Goal: Task Accomplishment & Management: Manage account settings

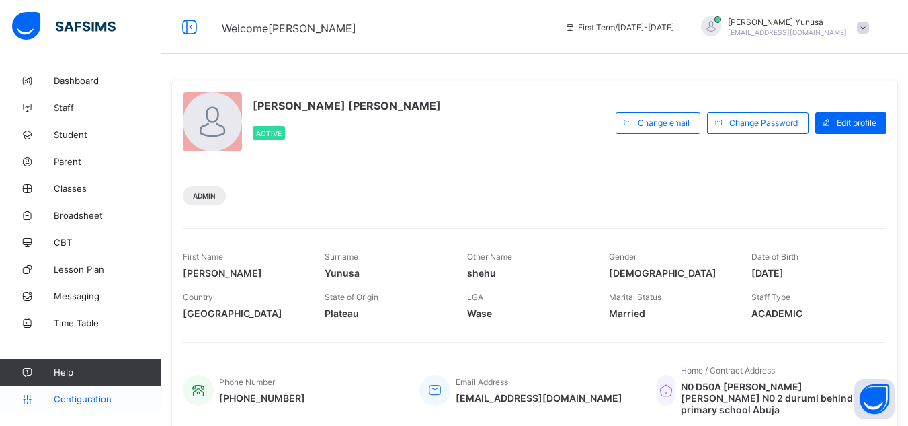
click at [108, 398] on span "Configuration" at bounding box center [107, 398] width 107 height 11
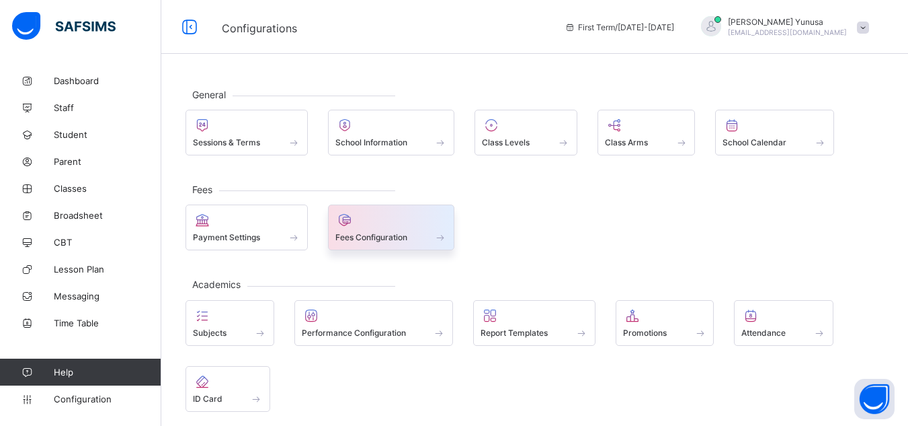
click at [446, 233] on span at bounding box center [440, 236] width 13 height 11
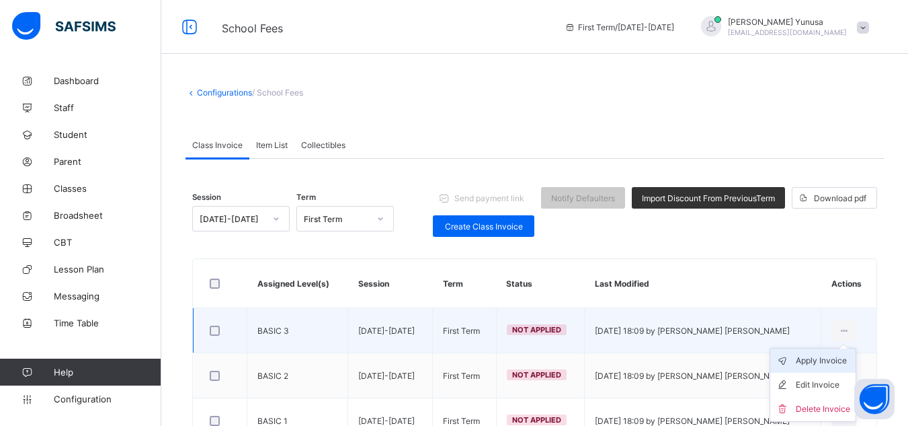
click at [838, 363] on div "Apply Invoice" at bounding box center [823, 360] width 54 height 13
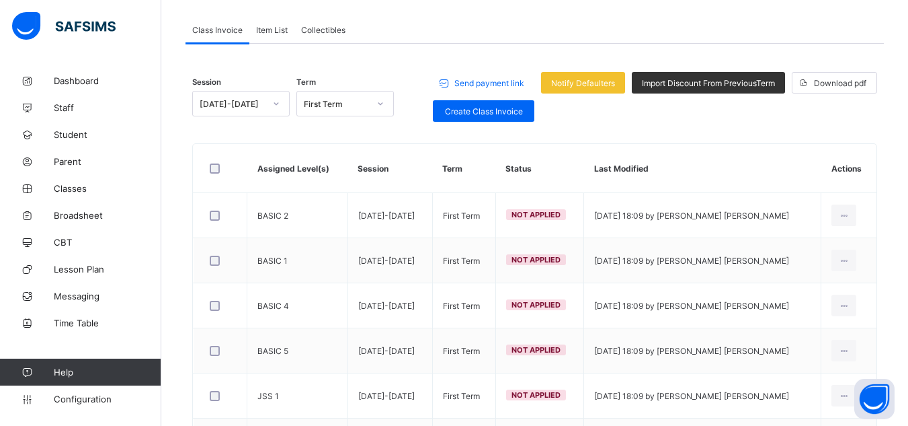
scroll to position [194, 0]
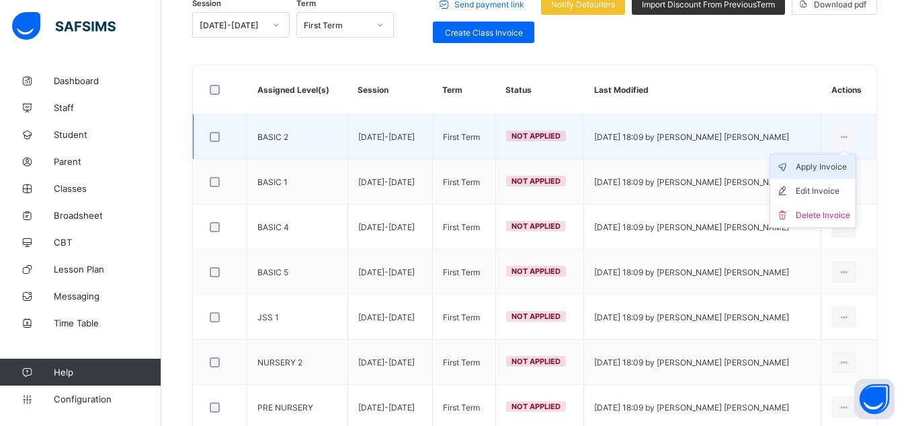
click at [832, 165] on div "Apply Invoice" at bounding box center [823, 166] width 54 height 13
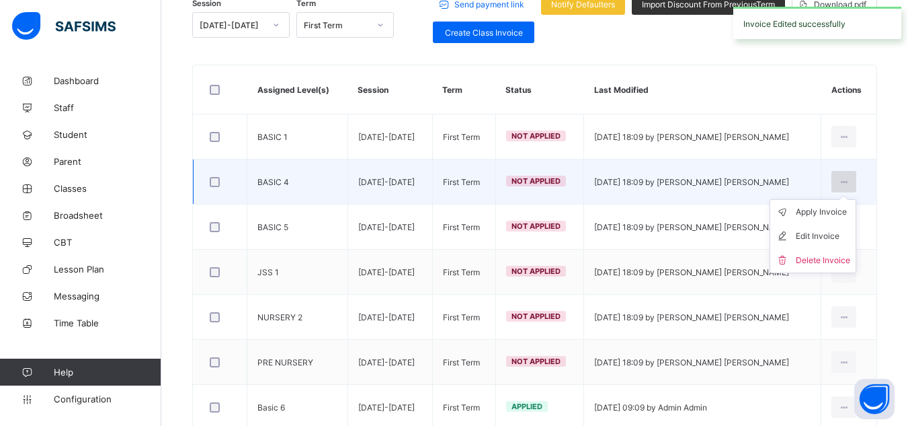
click at [849, 181] on icon at bounding box center [843, 182] width 11 height 10
click at [837, 207] on div "Apply Invoice" at bounding box center [823, 211] width 54 height 13
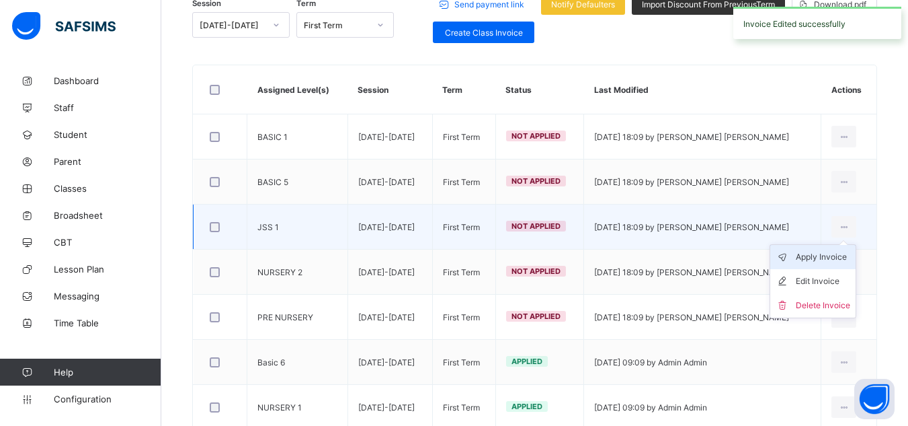
click at [834, 257] on div "Apply Invoice" at bounding box center [823, 256] width 54 height 13
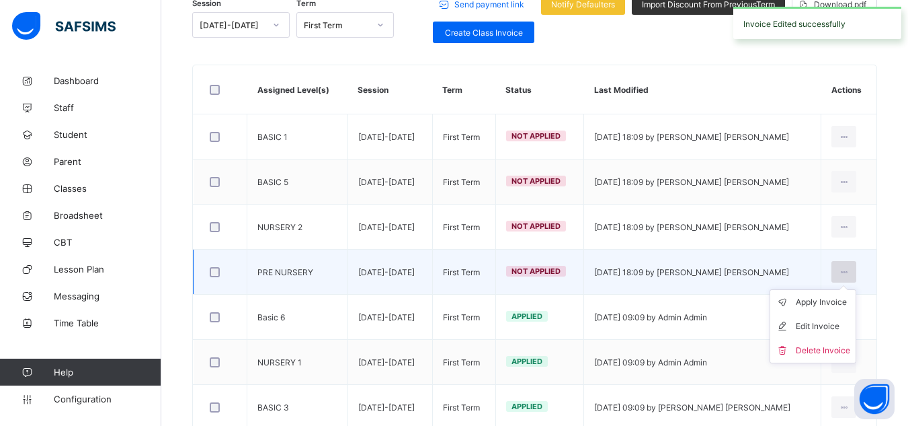
click at [850, 268] on icon at bounding box center [843, 272] width 11 height 10
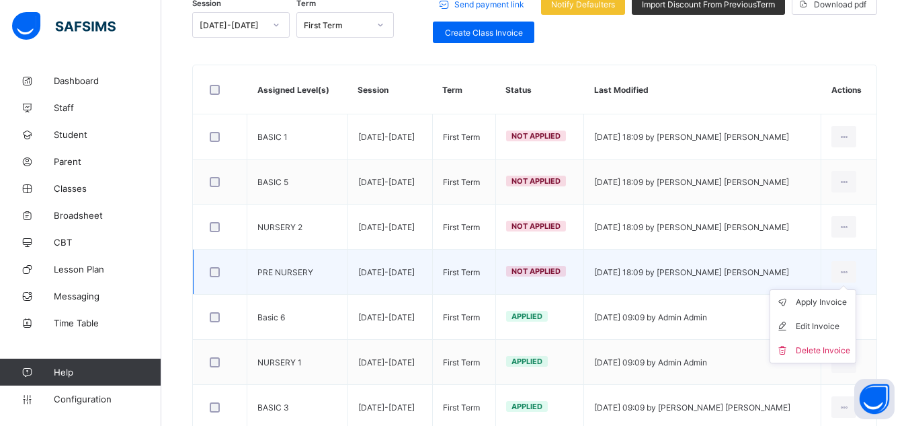
click at [831, 296] on ul "Apply Invoice Edit Invoice Delete Invoice" at bounding box center [813, 326] width 87 height 74
click at [825, 304] on div "Apply Invoice" at bounding box center [823, 301] width 54 height 13
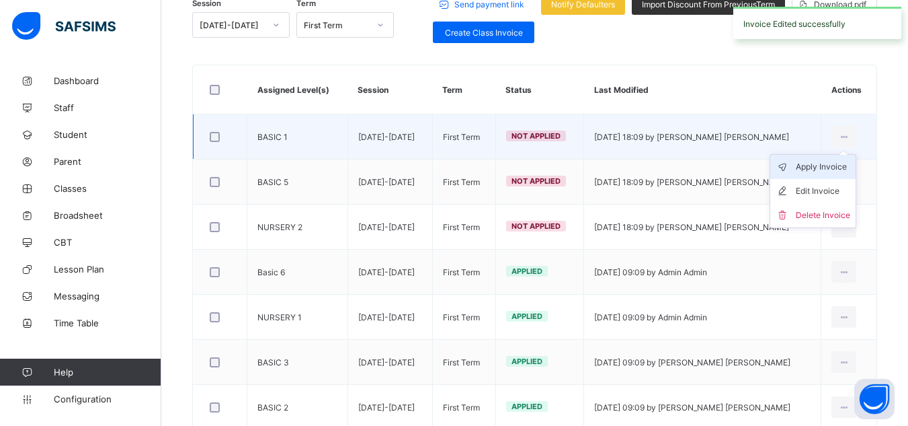
click at [833, 164] on div "Apply Invoice" at bounding box center [823, 166] width 54 height 13
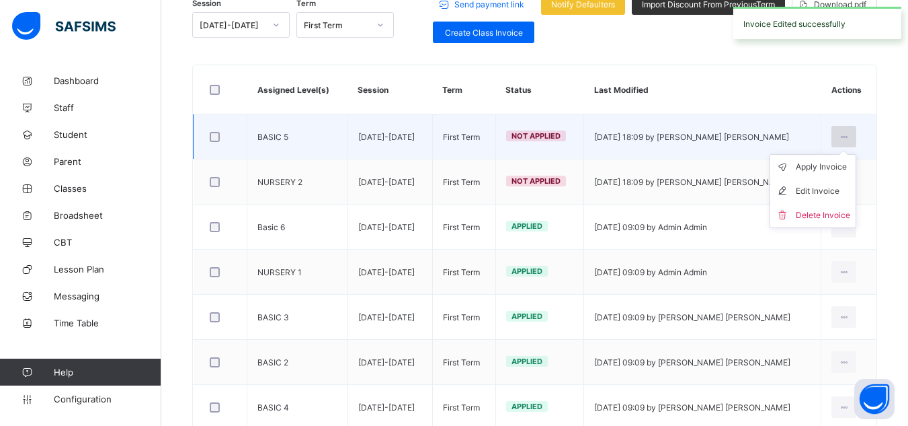
click at [850, 138] on icon at bounding box center [843, 137] width 11 height 10
click at [834, 167] on div "Apply Invoice" at bounding box center [823, 166] width 54 height 13
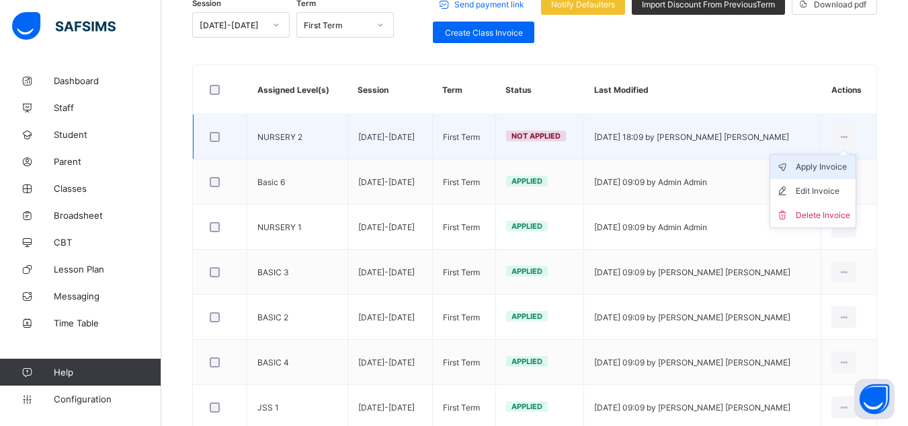
click at [830, 168] on div "Apply Invoice" at bounding box center [823, 166] width 54 height 13
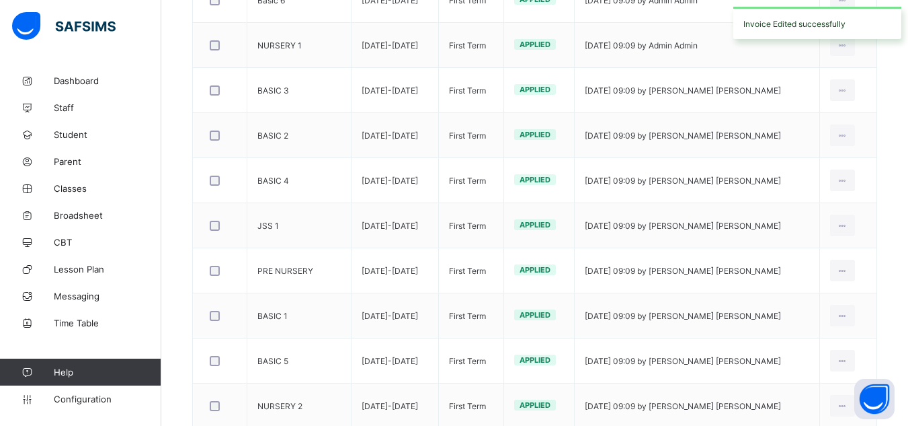
scroll to position [0, 0]
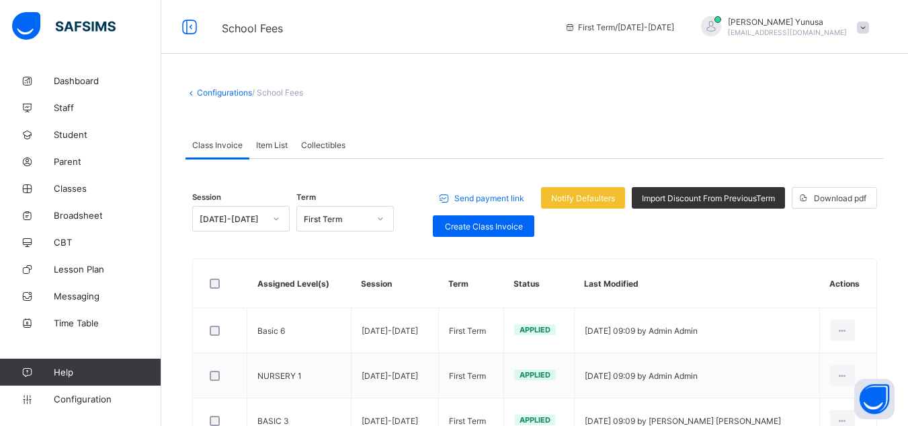
click at [278, 144] on span "Item List" at bounding box center [272, 145] width 32 height 10
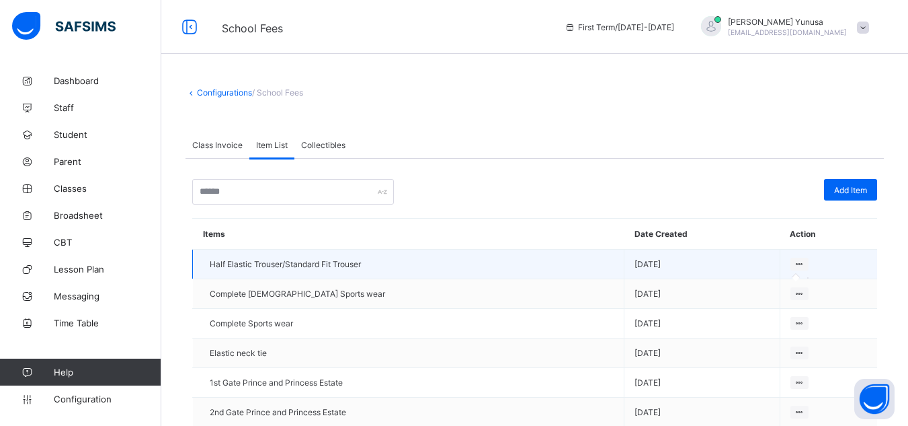
click at [801, 266] on icon at bounding box center [799, 264] width 11 height 10
click at [799, 262] on icon at bounding box center [799, 264] width 11 height 10
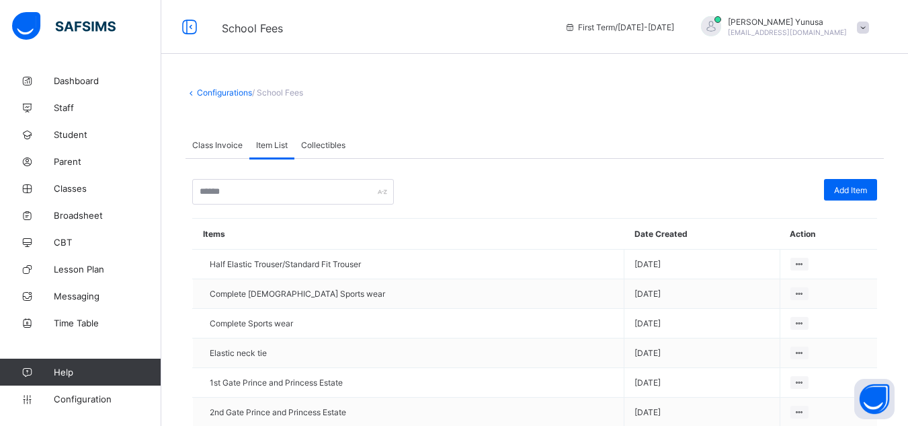
click at [228, 142] on span "Class Invoice" at bounding box center [217, 145] width 50 height 10
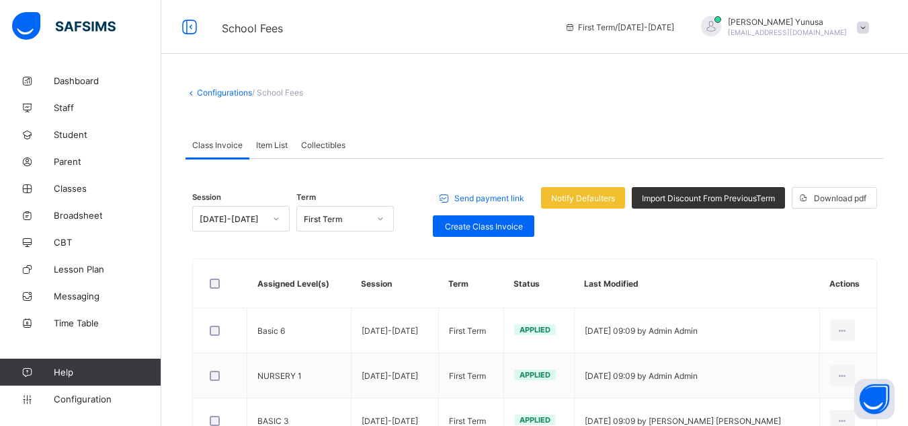
click at [274, 96] on span "/ School Fees" at bounding box center [277, 92] width 51 height 10
click at [202, 95] on link "Configurations" at bounding box center [224, 92] width 55 height 10
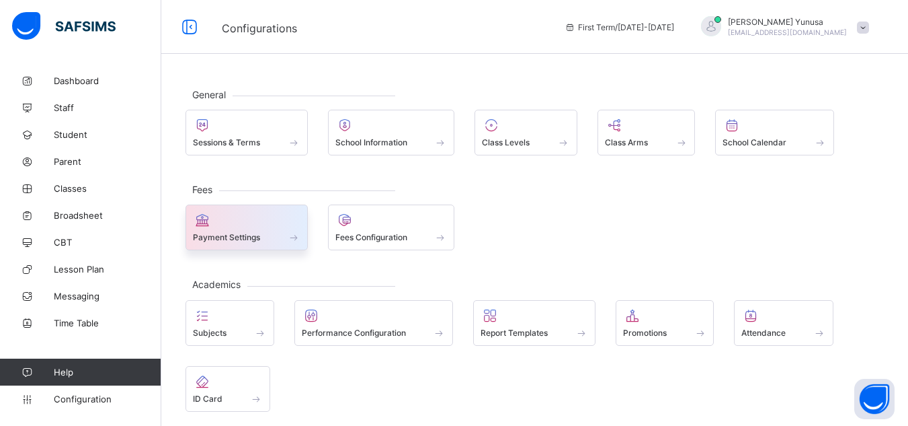
click at [296, 231] on span at bounding box center [247, 229] width 108 height 3
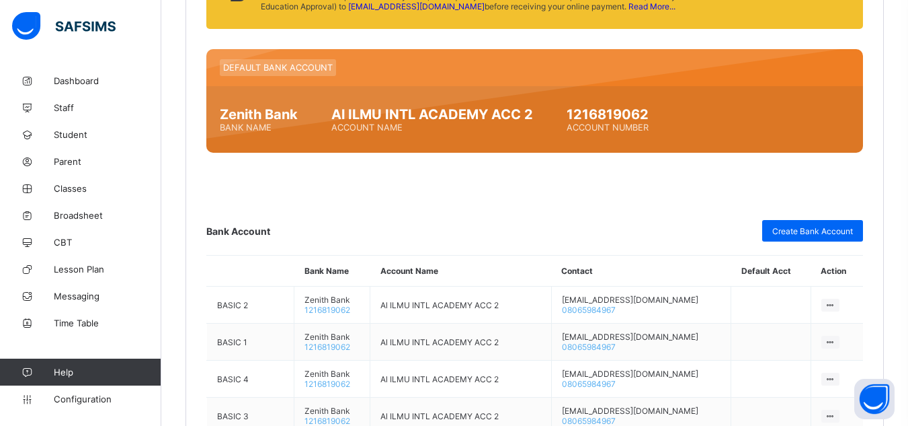
scroll to position [715, 0]
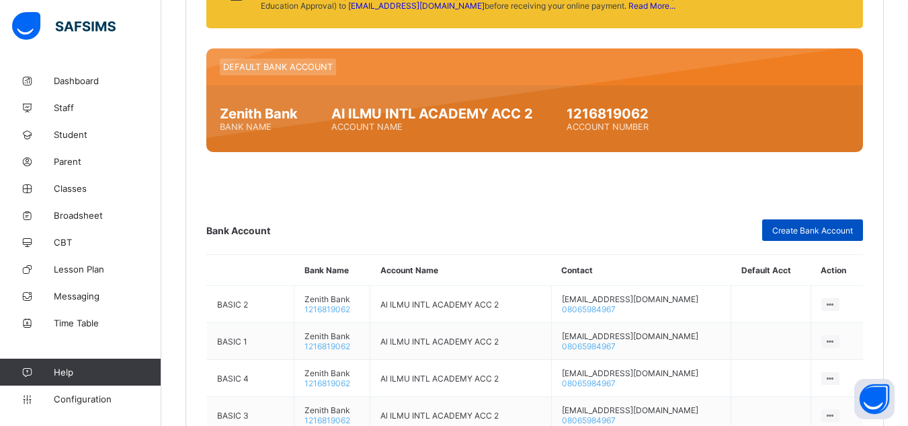
click at [796, 231] on span "Create Bank Account" at bounding box center [812, 230] width 81 height 10
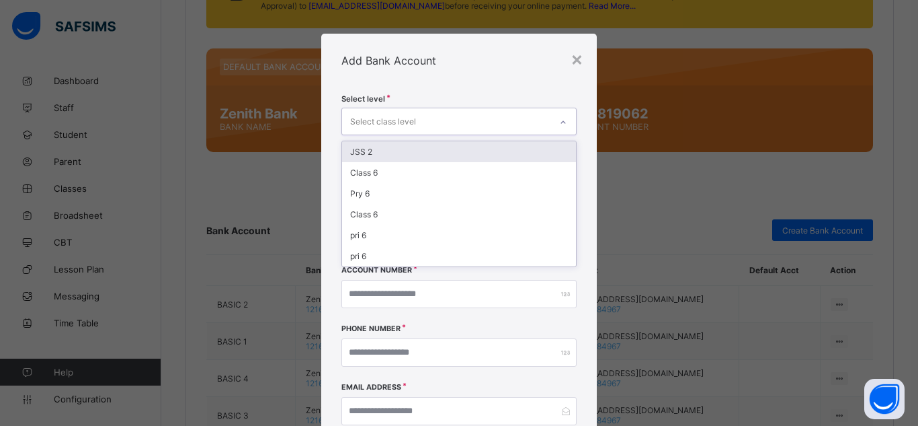
click at [886, 102] on div "× Add Bank Account Select level option JSS 2 focused, 1 of 6. 6 results availab…" at bounding box center [459, 213] width 918 height 426
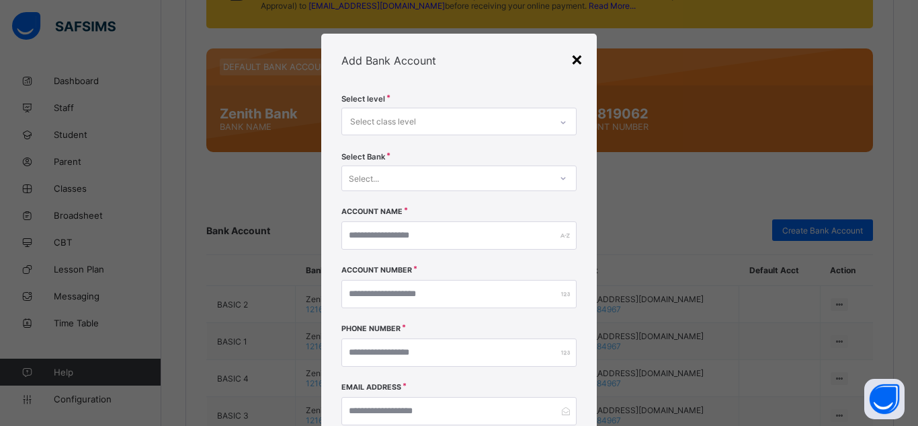
click at [573, 56] on div "×" at bounding box center [577, 58] width 13 height 23
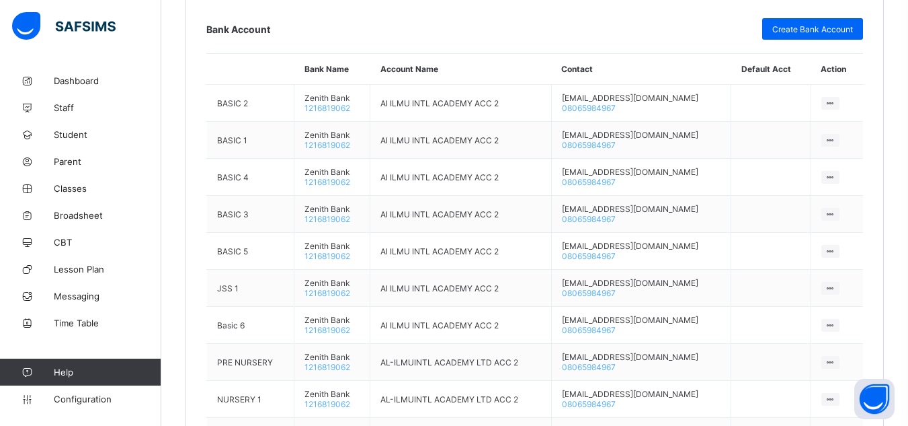
scroll to position [1033, 0]
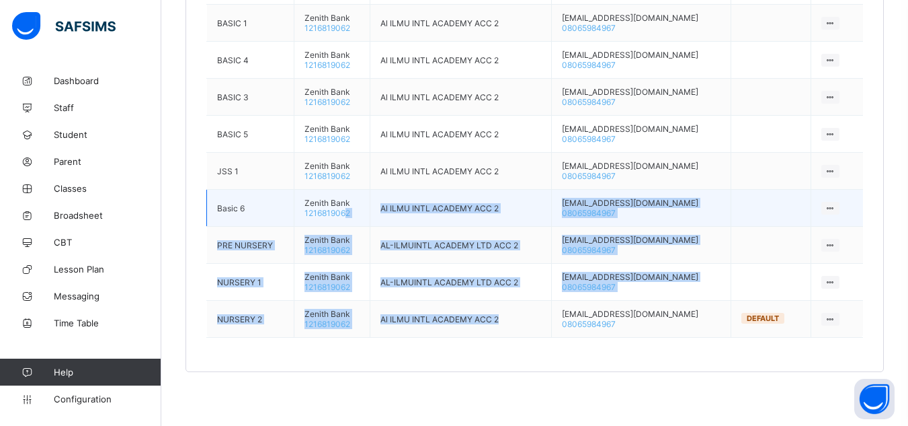
drag, startPoint x: 573, startPoint y: 56, endPoint x: 335, endPoint y: 224, distance: 290.9
click at [335, 224] on tbody "BASIC 2 Zenith Bank 1216819062 Al ILMU INTL ACADEMY ACC 2 [EMAIL_ADDRESS][DOMAI…" at bounding box center [535, 153] width 657 height 370
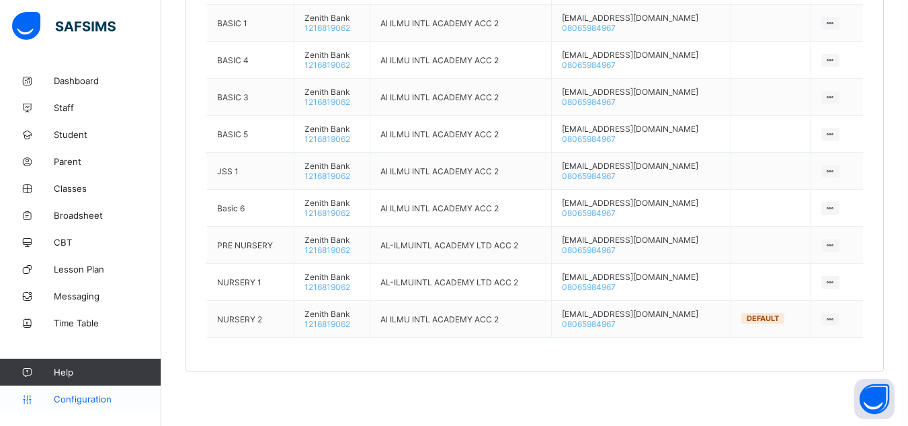
click at [81, 399] on span "Configuration" at bounding box center [107, 398] width 107 height 11
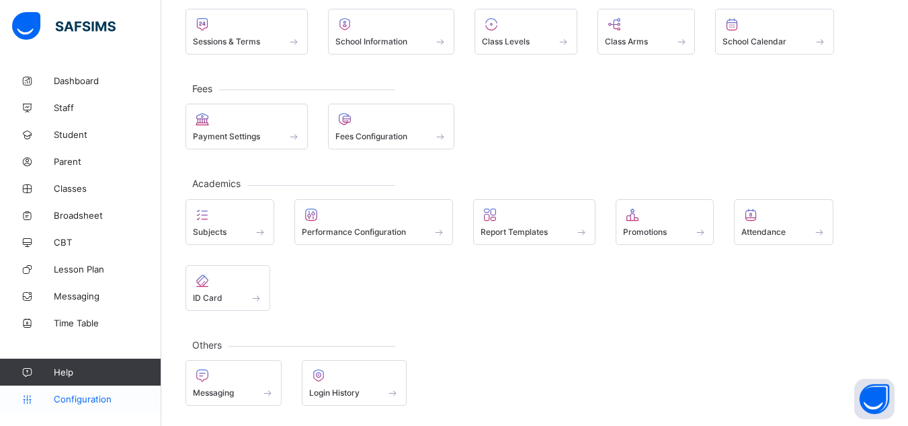
scroll to position [101, 0]
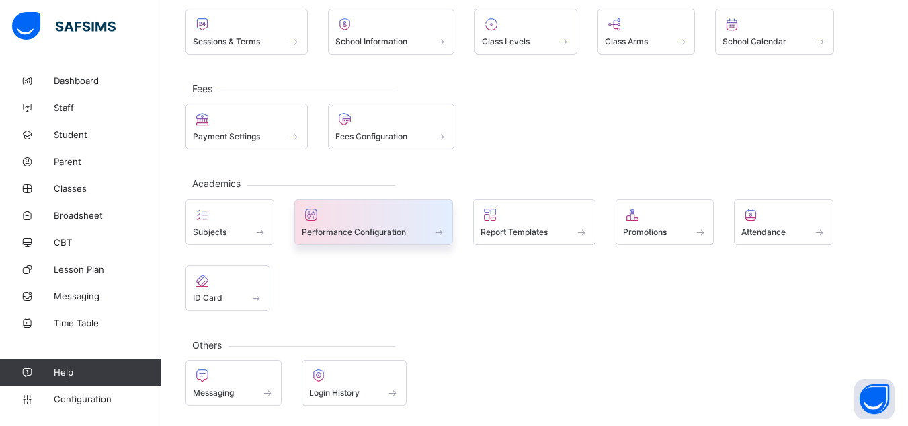
click at [440, 233] on span at bounding box center [439, 231] width 13 height 11
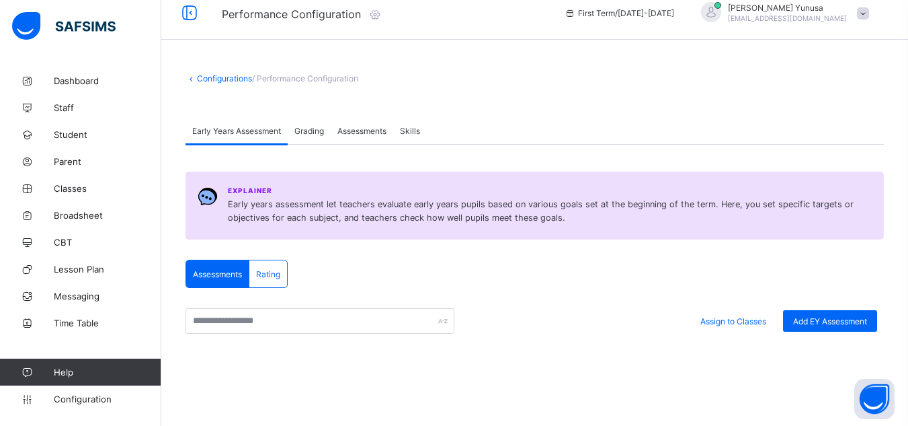
scroll to position [13, 0]
click at [94, 403] on span "Configuration" at bounding box center [107, 398] width 107 height 11
